Goal: Task Accomplishment & Management: Use online tool/utility

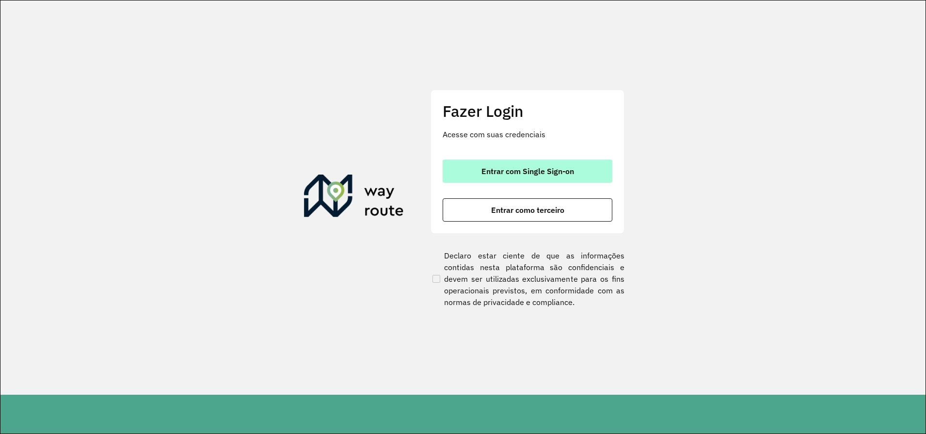
click at [557, 175] on span "Entrar com Single Sign-on" at bounding box center [528, 171] width 93 height 8
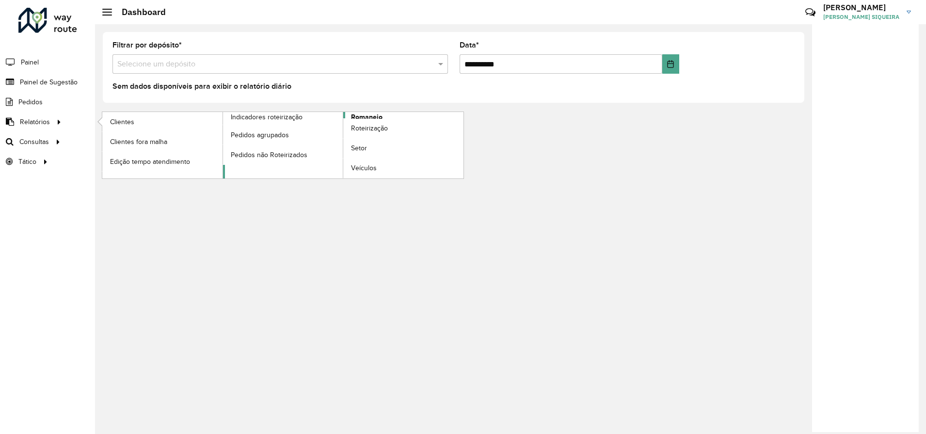
click at [384, 116] on link "Romaneio" at bounding box center [343, 145] width 241 height 66
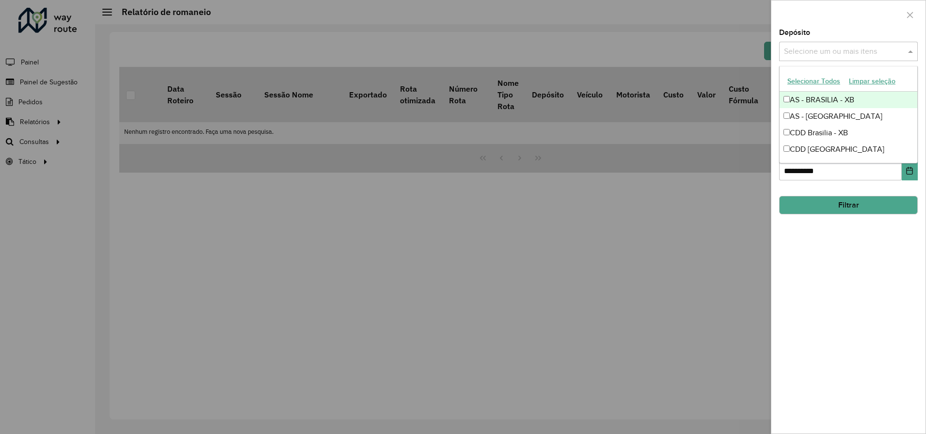
click at [845, 50] on input "text" at bounding box center [844, 52] width 124 height 12
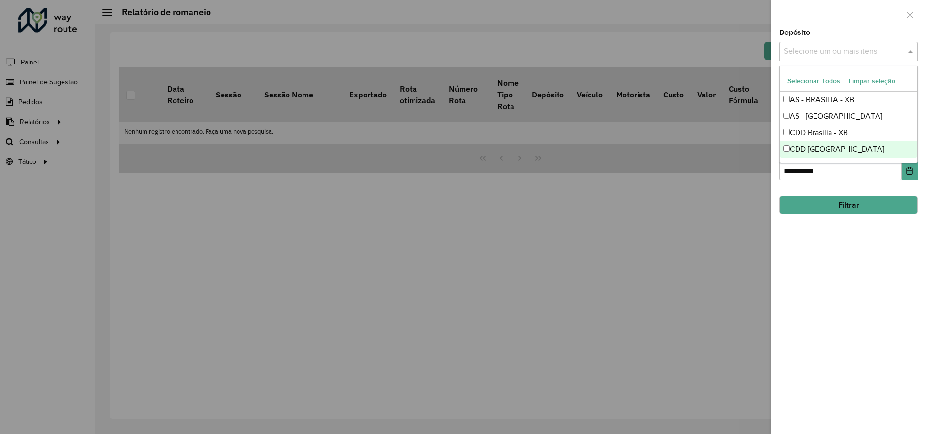
click at [823, 151] on div "CDD [GEOGRAPHIC_DATA]" at bounding box center [849, 149] width 138 height 16
click at [827, 233] on div "**********" at bounding box center [849, 231] width 154 height 405
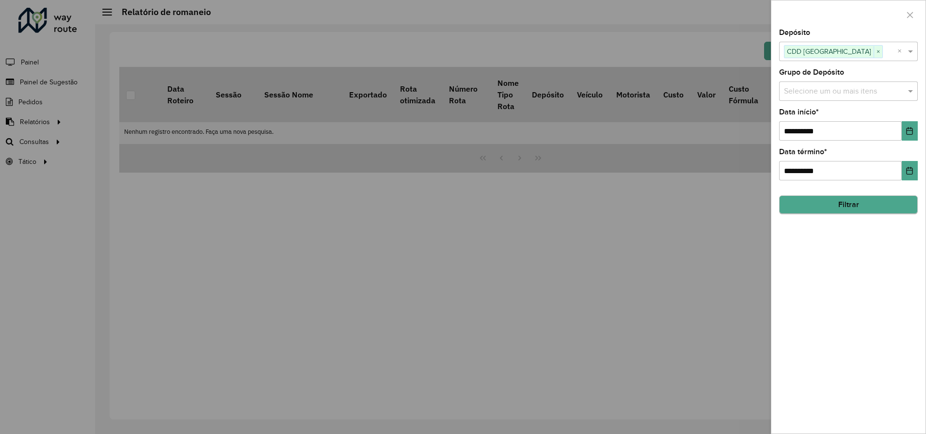
click at [838, 195] on hb-field-button "Filtrar" at bounding box center [848, 201] width 139 height 26
click at [842, 204] on button "Filtrar" at bounding box center [848, 205] width 139 height 18
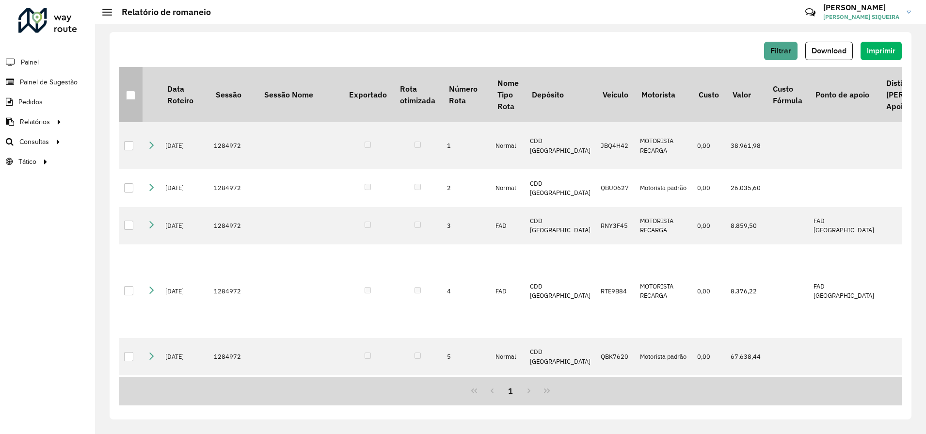
click at [137, 94] on th at bounding box center [130, 94] width 23 height 55
click at [130, 100] on div at bounding box center [130, 95] width 9 height 9
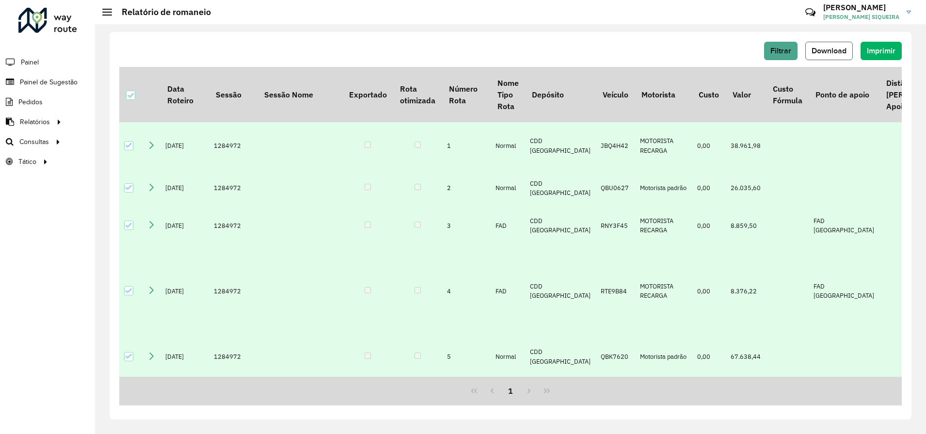
click at [829, 48] on span "Download" at bounding box center [829, 51] width 35 height 8
click at [135, 141] on span "Roteirização" at bounding box center [129, 142] width 39 height 10
click at [41, 79] on span "Painel de Sugestão" at bounding box center [50, 82] width 61 height 10
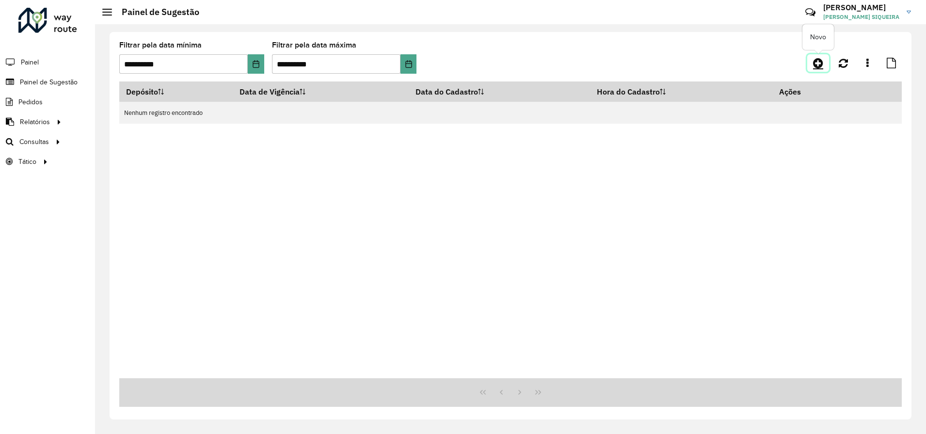
click at [818, 62] on icon at bounding box center [818, 63] width 10 height 12
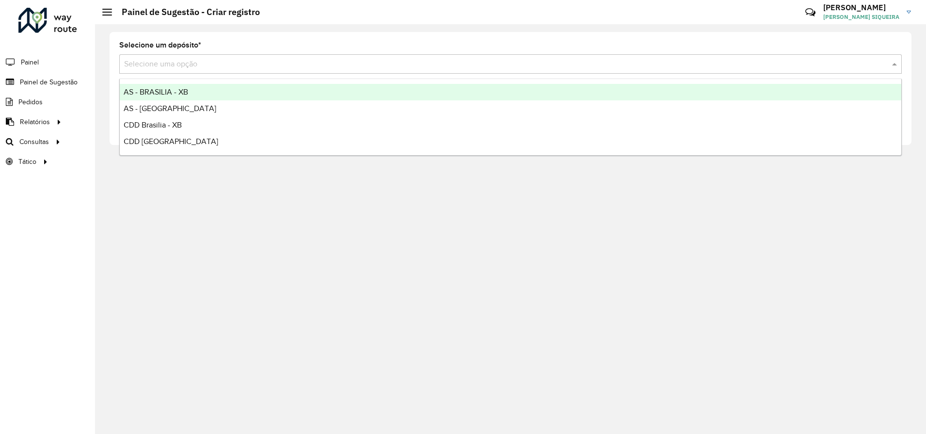
click at [176, 56] on div "Selecione uma opção" at bounding box center [510, 63] width 783 height 19
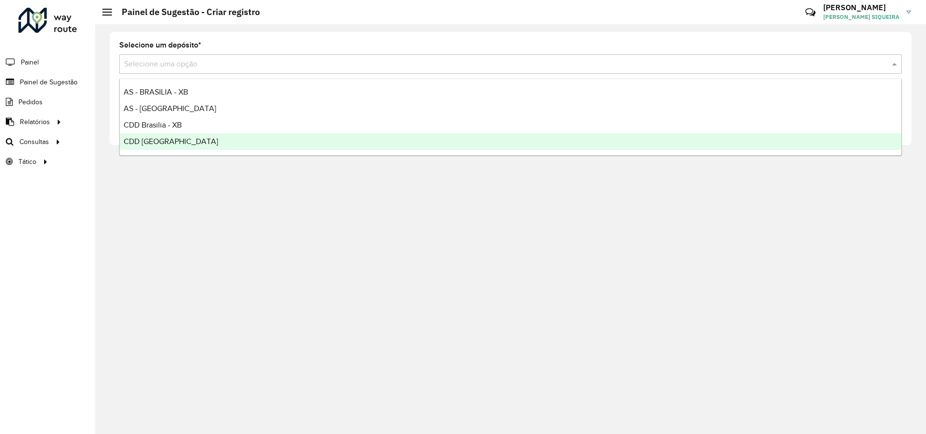
click at [176, 142] on span "CDD [GEOGRAPHIC_DATA]" at bounding box center [171, 141] width 95 height 8
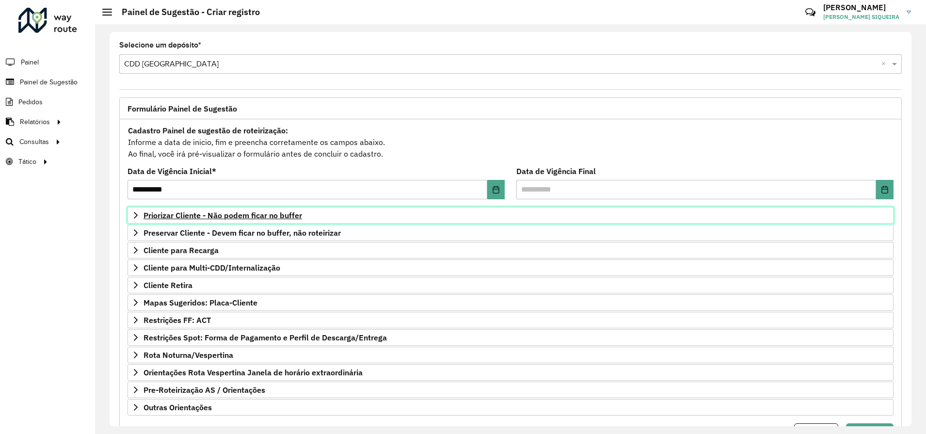
click at [209, 219] on span "Priorizar Cliente - Não podem ficar no buffer" at bounding box center [223, 215] width 159 height 8
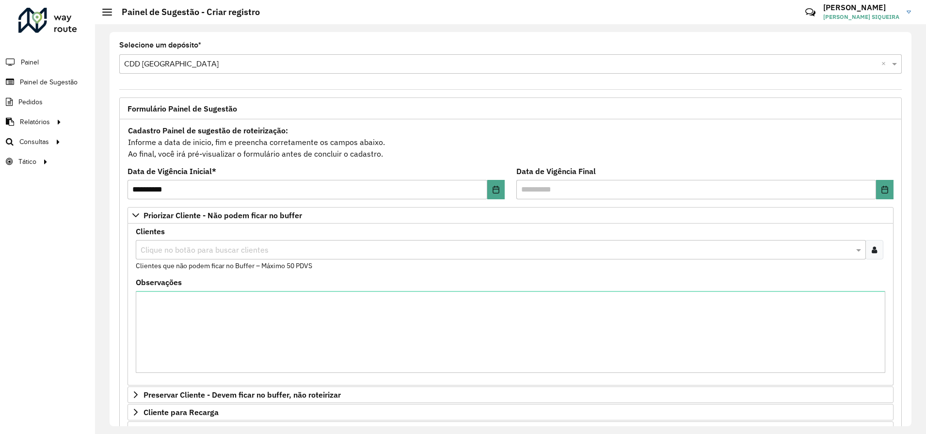
click at [881, 249] on div at bounding box center [875, 249] width 18 height 19
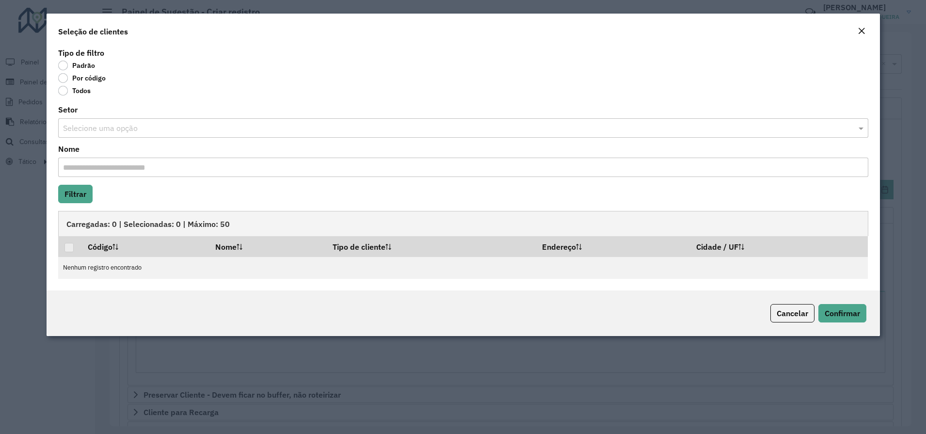
click at [65, 79] on label "Por código" at bounding box center [82, 78] width 48 height 10
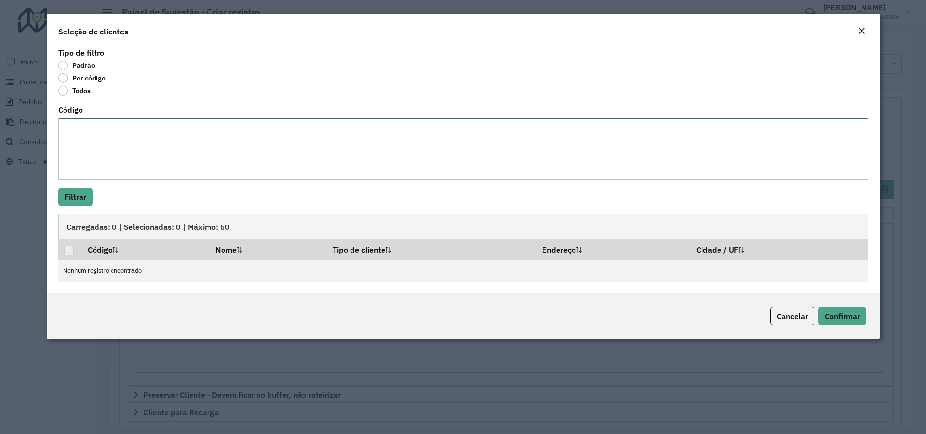
click at [114, 138] on textarea "Código" at bounding box center [463, 149] width 810 height 62
paste textarea "**** ***** **** ***** **** **** **** *** **** **** **** ** **** *** **** **** *…"
type textarea "**** ***** **** ***** **** **** **** *** **** **** **** ** **** *** **** **** *…"
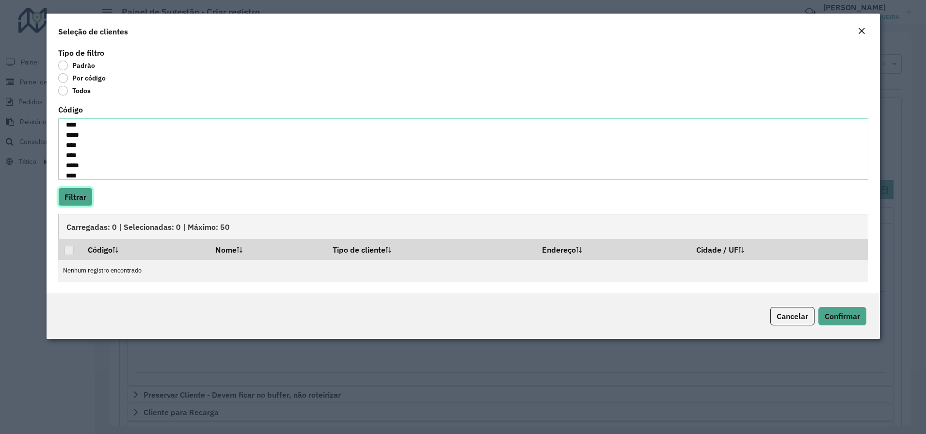
click at [70, 202] on button "Filtrar" at bounding box center [75, 197] width 34 height 18
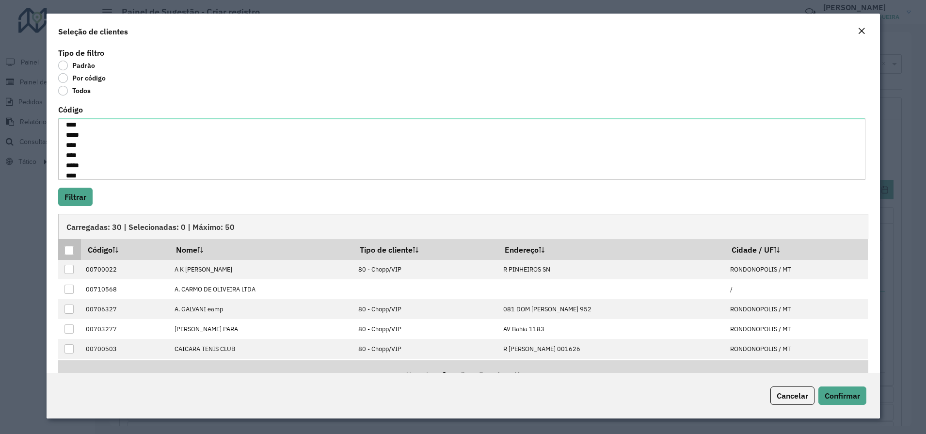
click at [69, 249] on div at bounding box center [69, 250] width 9 height 9
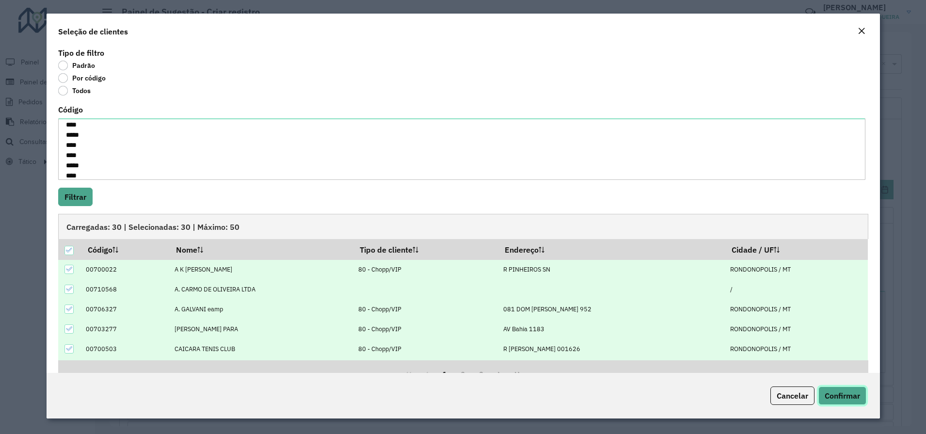
click at [846, 400] on span "Confirmar" at bounding box center [842, 396] width 35 height 10
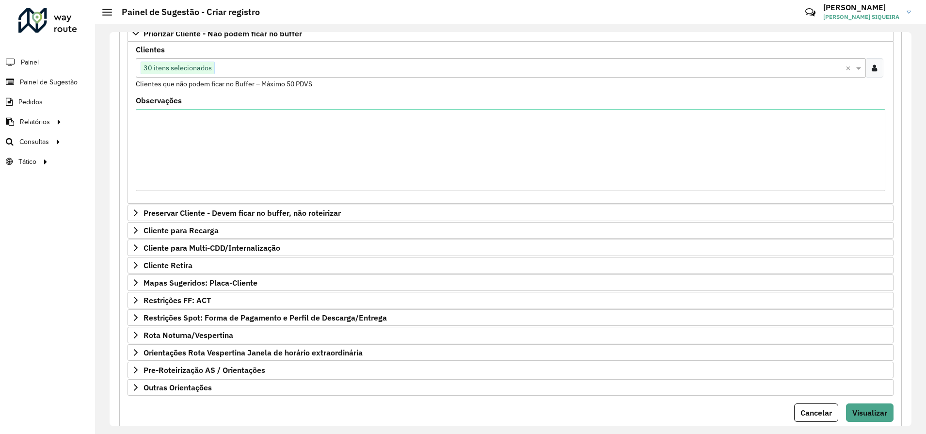
scroll to position [211, 0]
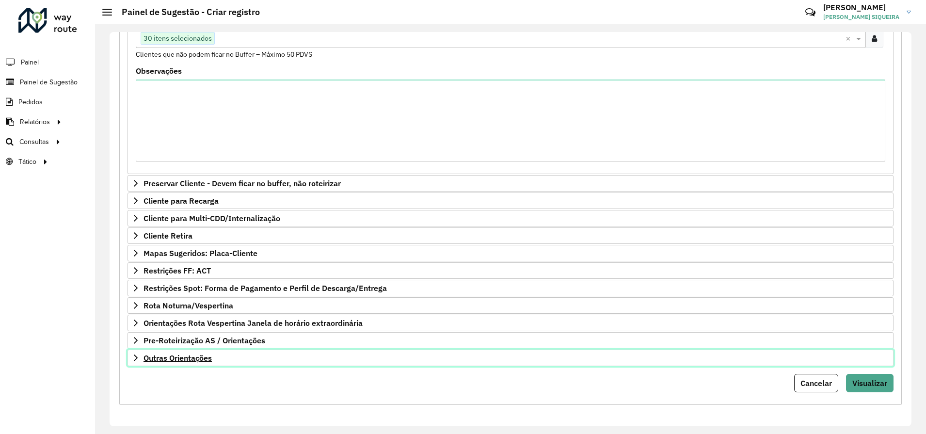
click at [136, 358] on icon at bounding box center [136, 358] width 8 height 8
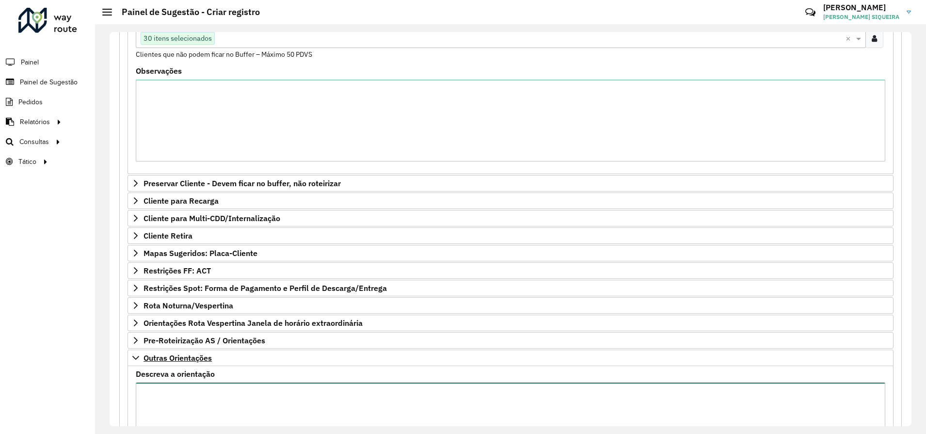
click at [224, 396] on textarea "Descreva a orientação" at bounding box center [511, 424] width 750 height 82
click at [247, 412] on textarea "**********" at bounding box center [511, 424] width 750 height 82
type textarea "**********"
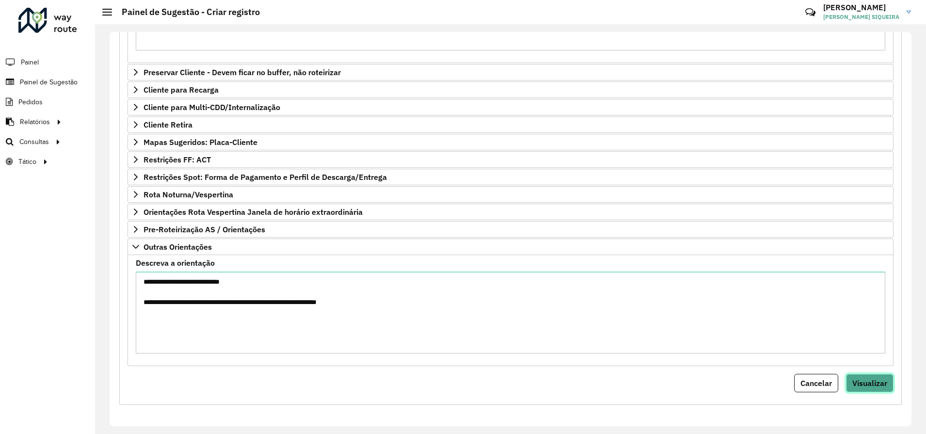
click at [870, 386] on span "Visualizar" at bounding box center [870, 383] width 35 height 10
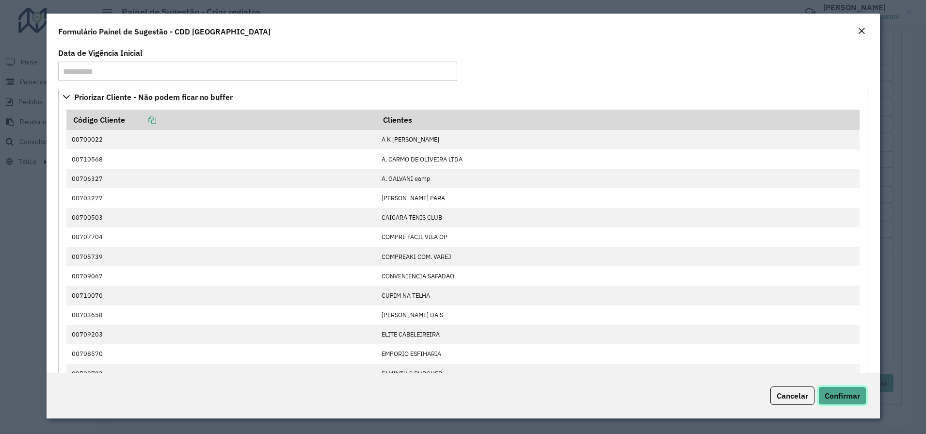
click at [857, 392] on span "Confirmar" at bounding box center [842, 396] width 35 height 10
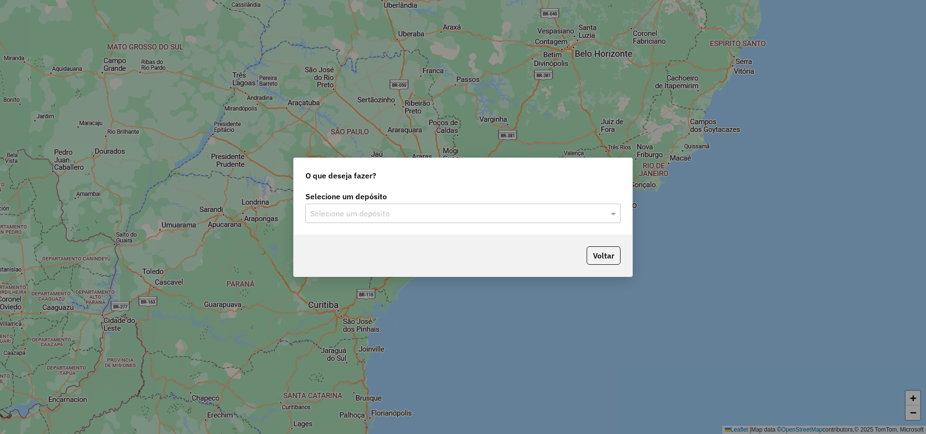
click at [537, 236] on div "Voltar" at bounding box center [463, 256] width 339 height 42
click at [540, 211] on input "text" at bounding box center [453, 214] width 286 height 12
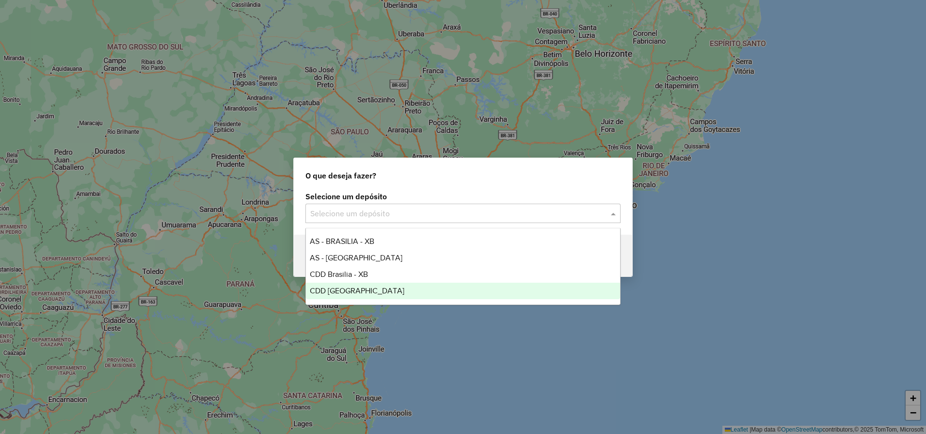
click at [346, 294] on span "CDD [GEOGRAPHIC_DATA]" at bounding box center [357, 291] width 95 height 8
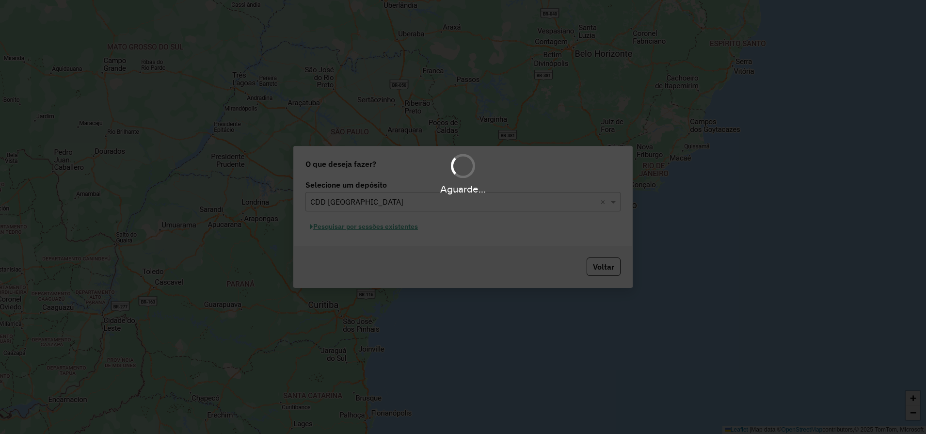
click at [339, 229] on div "Aguarde..." at bounding box center [463, 217] width 926 height 434
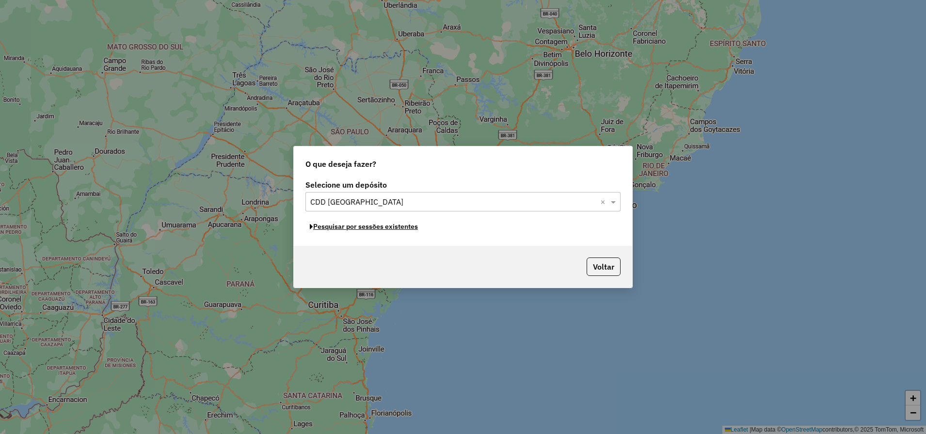
click at [341, 229] on button "Pesquisar por sessões existentes" at bounding box center [364, 226] width 117 height 15
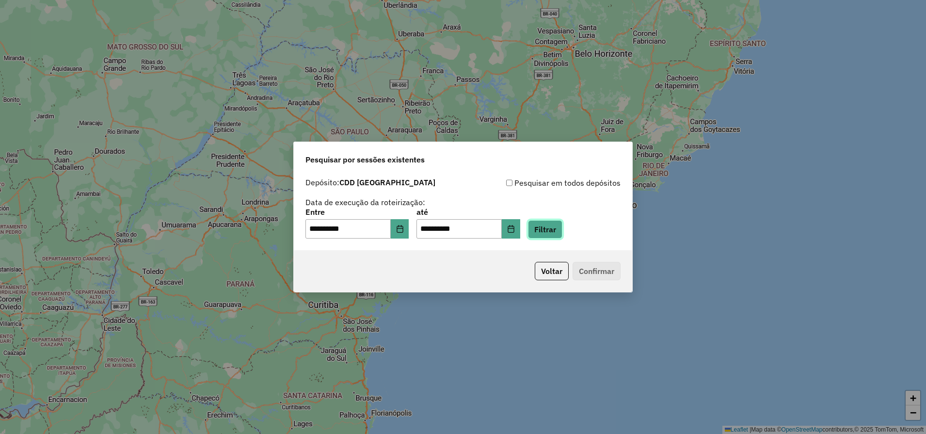
click at [563, 232] on button "Filtrar" at bounding box center [545, 229] width 34 height 18
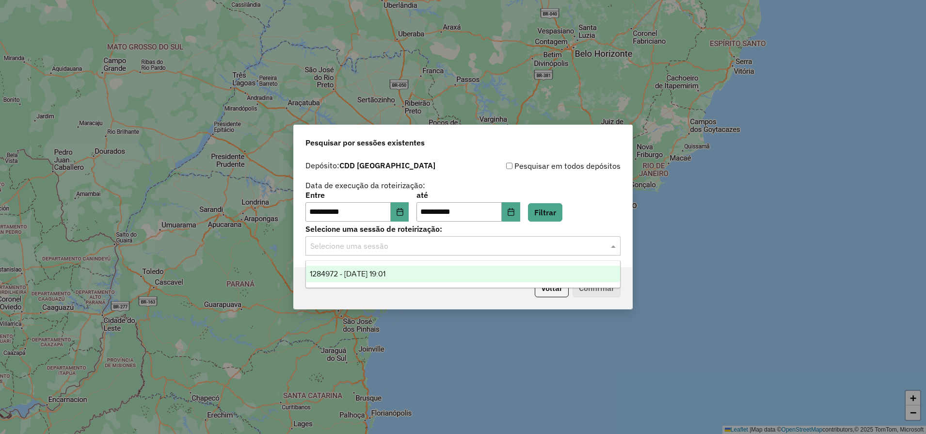
click at [404, 247] on input "text" at bounding box center [453, 247] width 286 height 12
click at [403, 268] on div "1284972 - 29/09/2025 19:01" at bounding box center [463, 274] width 314 height 16
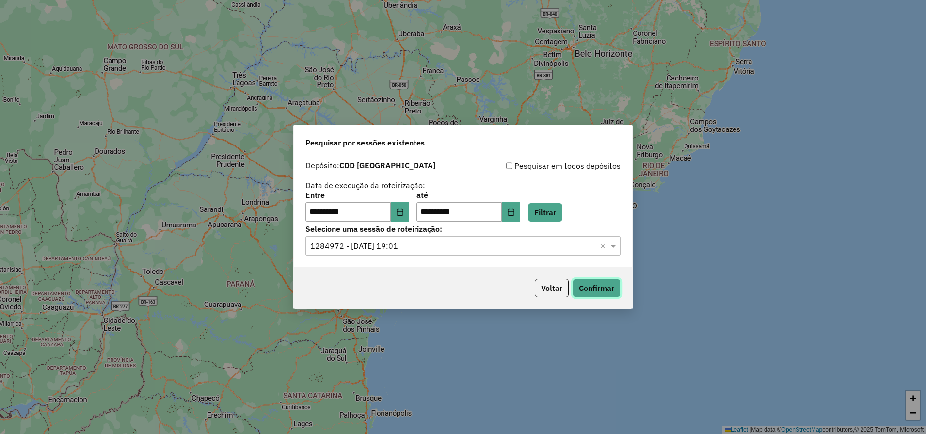
click at [612, 283] on button "Confirmar" at bounding box center [597, 288] width 48 height 18
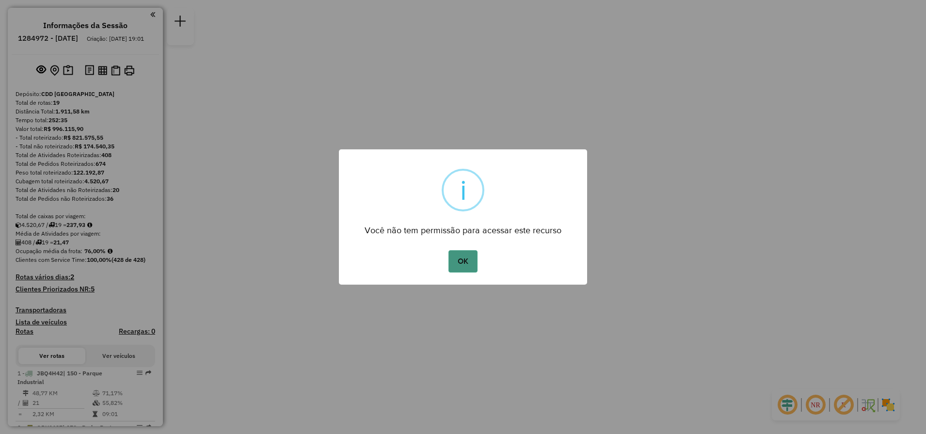
click at [458, 259] on button "OK" at bounding box center [463, 261] width 29 height 22
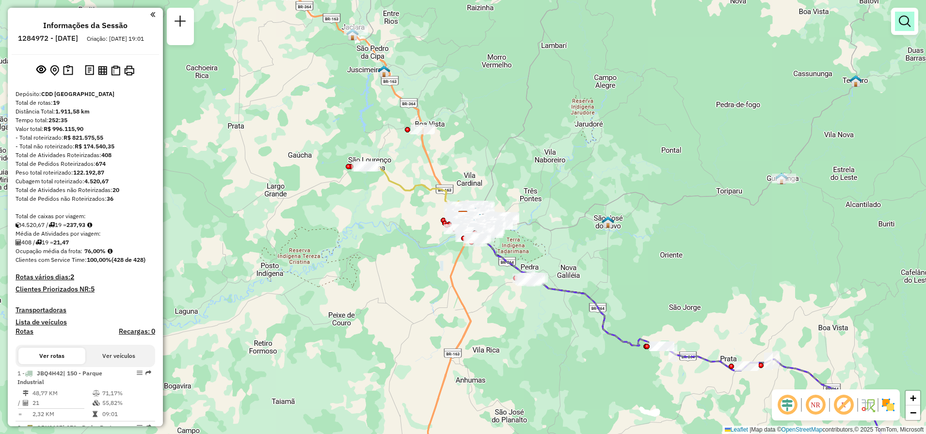
click at [907, 30] on link at bounding box center [904, 21] width 19 height 19
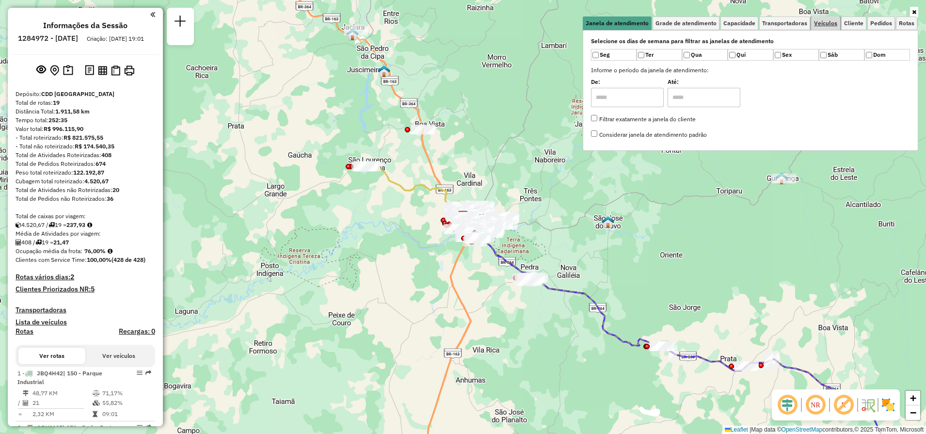
click at [828, 21] on span "Veículos" at bounding box center [825, 23] width 23 height 6
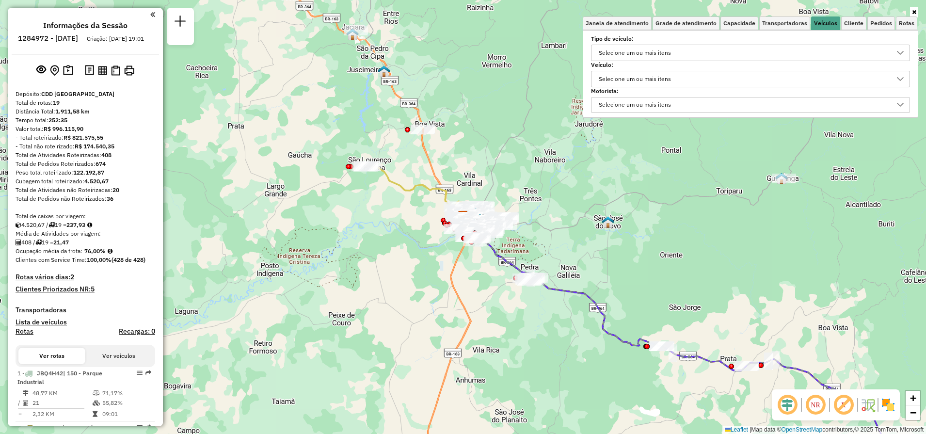
click at [657, 79] on div "Selecione um ou mais itens" at bounding box center [635, 79] width 79 height 16
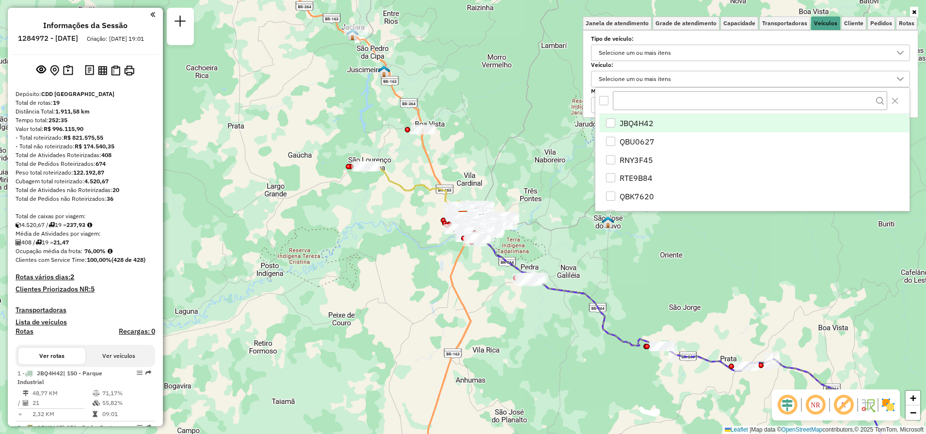
scroll to position [6, 33]
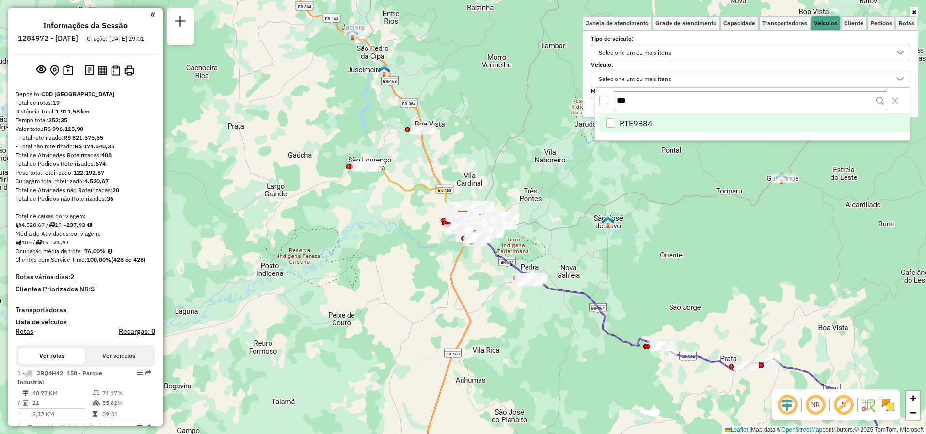
type input "***"
click at [650, 123] on span "RTE9B84" at bounding box center [636, 123] width 33 height 12
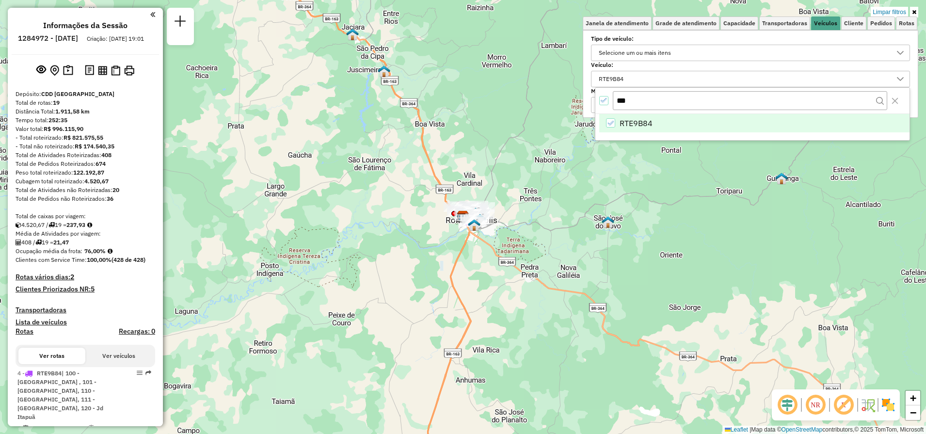
click at [914, 12] on icon at bounding box center [914, 12] width 4 height 6
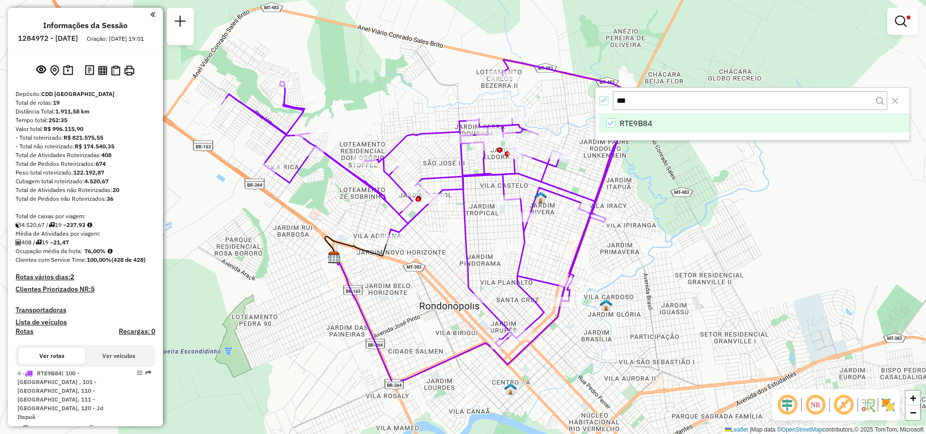
drag, startPoint x: 583, startPoint y: 233, endPoint x: 375, endPoint y: 137, distance: 228.9
click at [375, 137] on div "Limpar filtros Janela de atendimento Grade de atendimento Capacidade Transporta…" at bounding box center [463, 217] width 926 height 434
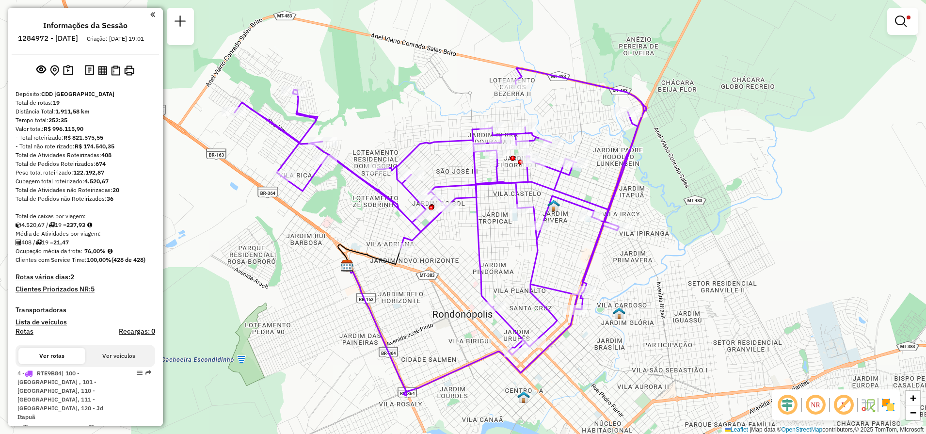
drag, startPoint x: 523, startPoint y: 183, endPoint x: 536, endPoint y: 192, distance: 15.5
click at [536, 192] on div "Limpar filtros Janela de atendimento Grade de atendimento Capacidade Transporta…" at bounding box center [463, 217] width 926 height 434
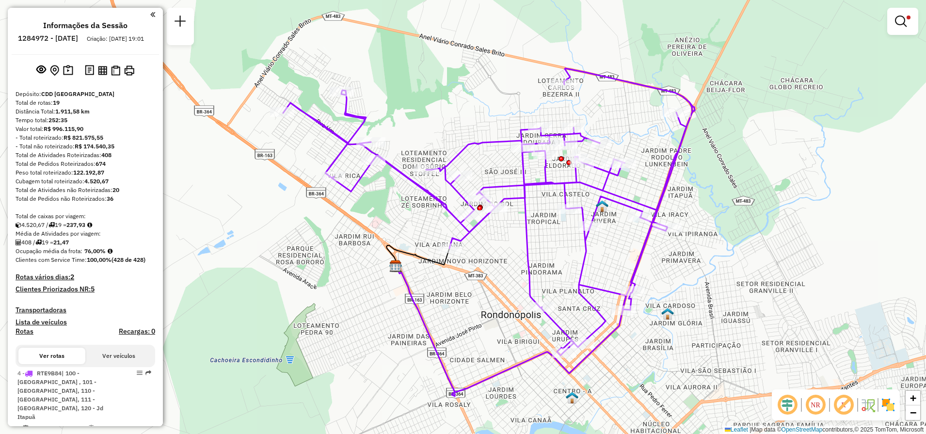
drag, startPoint x: 515, startPoint y: 188, endPoint x: 558, endPoint y: 187, distance: 43.2
click at [558, 187] on icon at bounding box center [489, 211] width 412 height 287
